Goal: Transaction & Acquisition: Purchase product/service

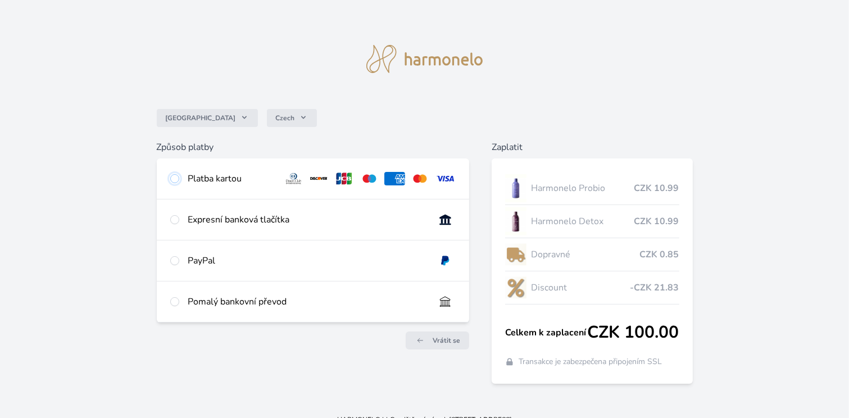
click at [175, 179] on input "radio" at bounding box center [174, 178] width 9 height 9
radio input "true"
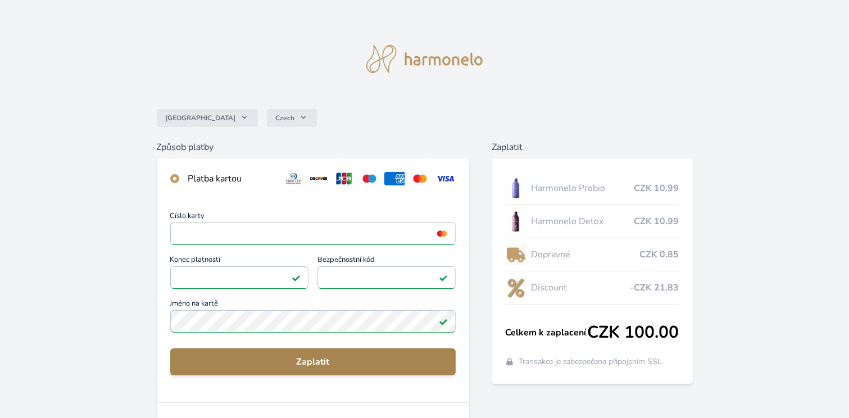
click at [264, 356] on span "Zaplatit" at bounding box center [313, 361] width 268 height 13
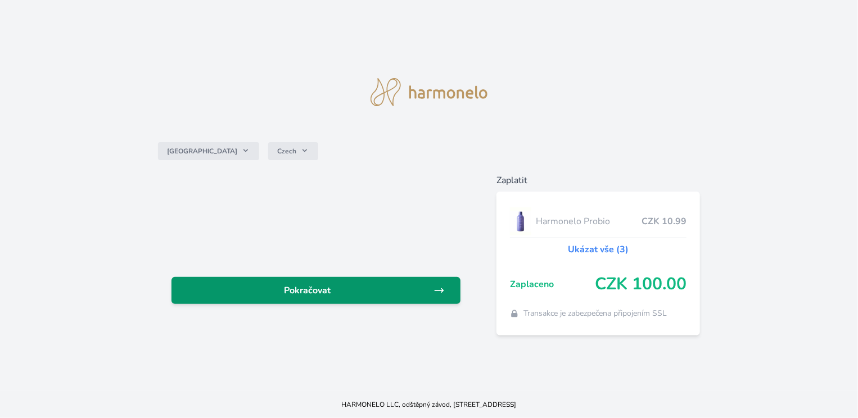
click at [325, 293] on span "Pokračovat" at bounding box center [306, 290] width 253 height 13
